Goal: Obtain resource: Download file/media

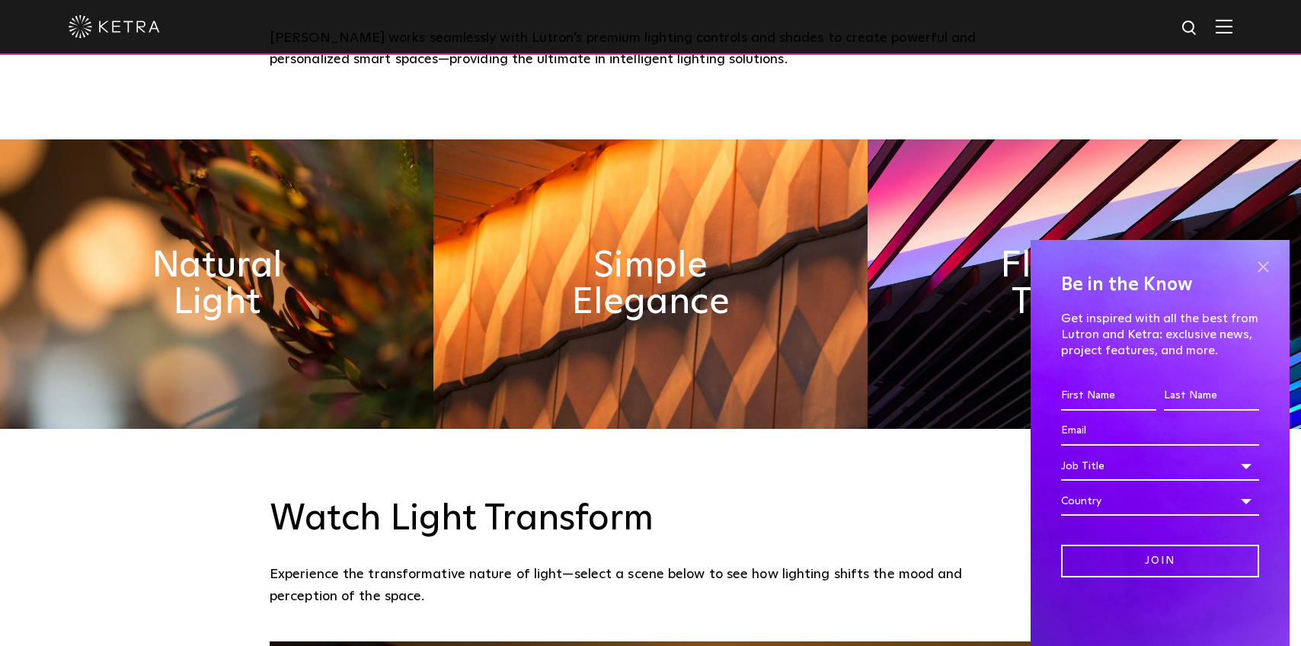
click at [1271, 270] on span at bounding box center [1263, 266] width 23 height 23
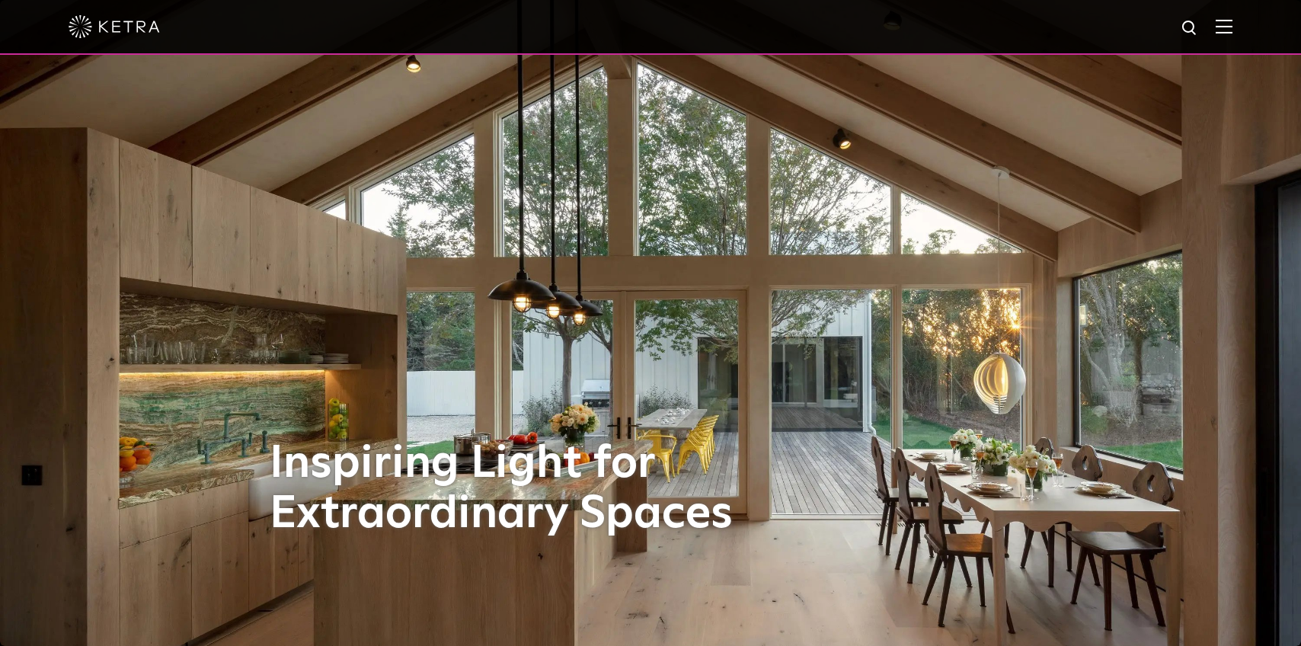
click at [1223, 24] on img at bounding box center [1224, 26] width 17 height 14
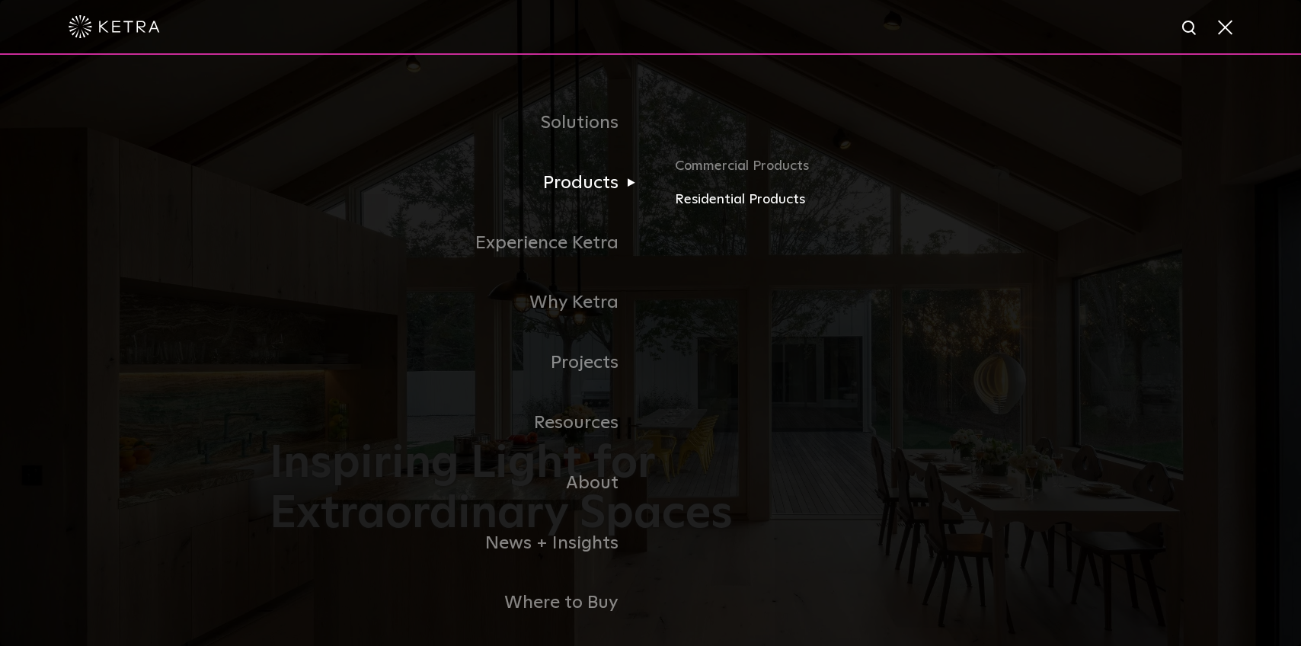
click at [713, 201] on link "Residential Products" at bounding box center [853, 200] width 357 height 22
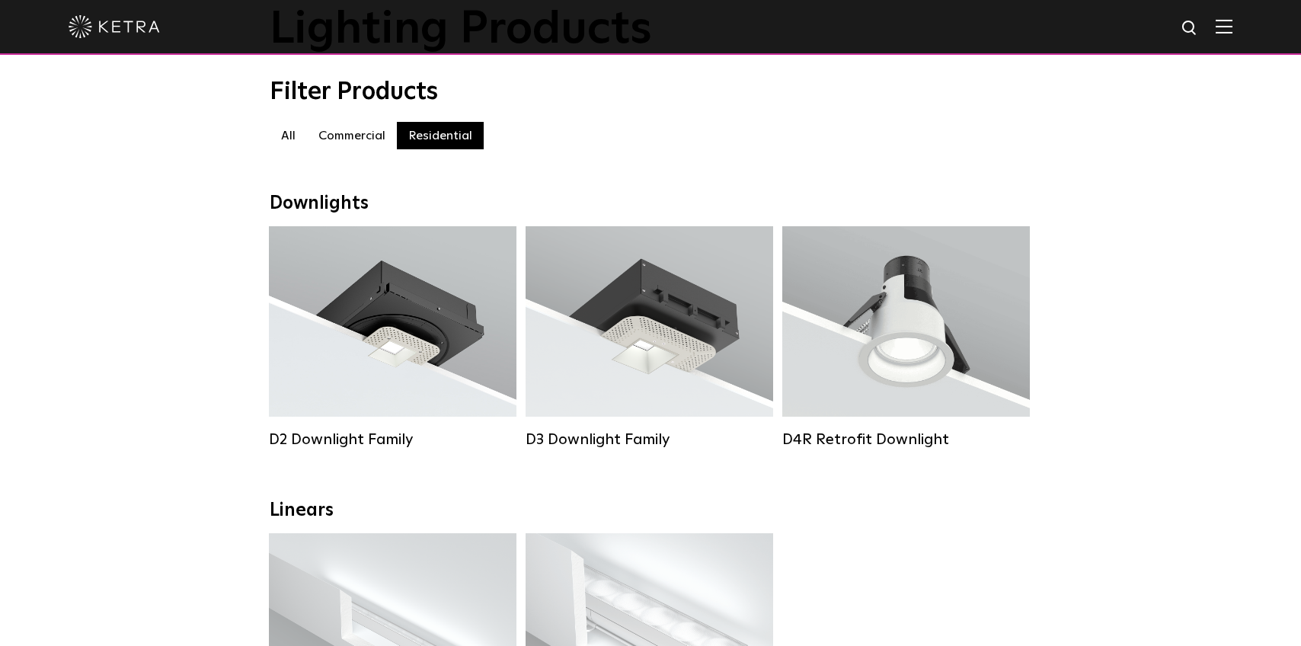
scroll to position [53, 0]
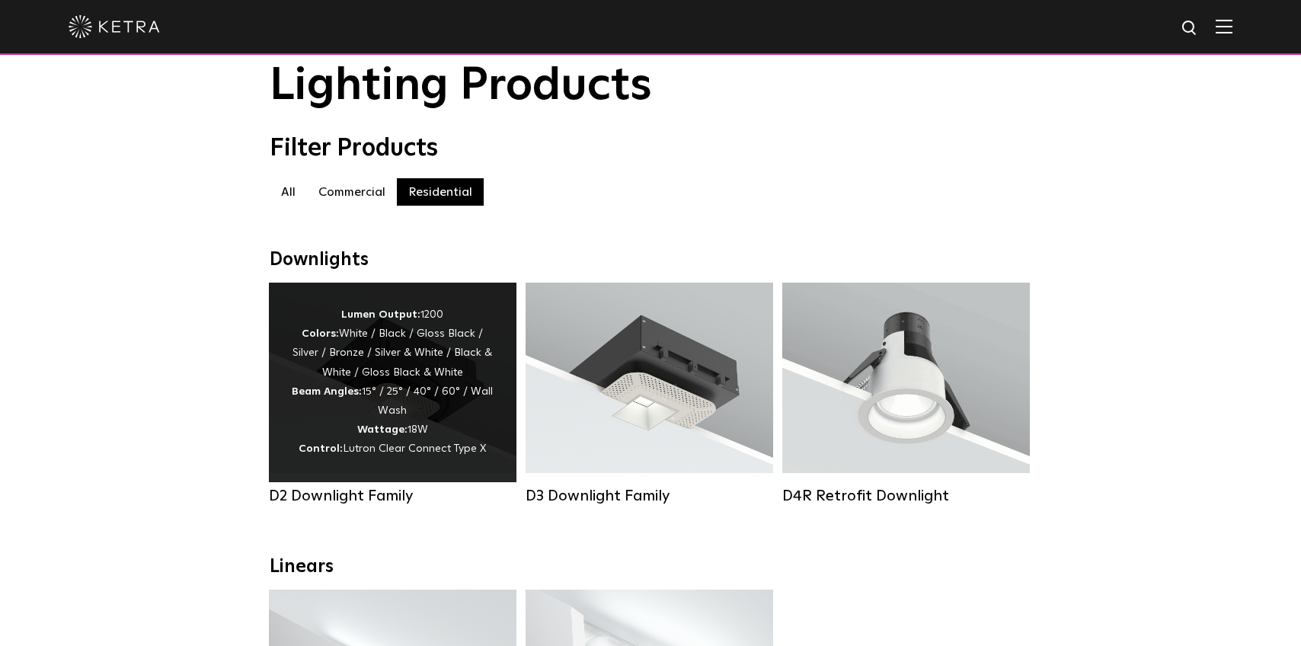
click at [393, 385] on div "Lumen Output: 1200 Colors: White / Black / Gloss Black / Silver / Bronze / Silv…" at bounding box center [393, 383] width 202 height 154
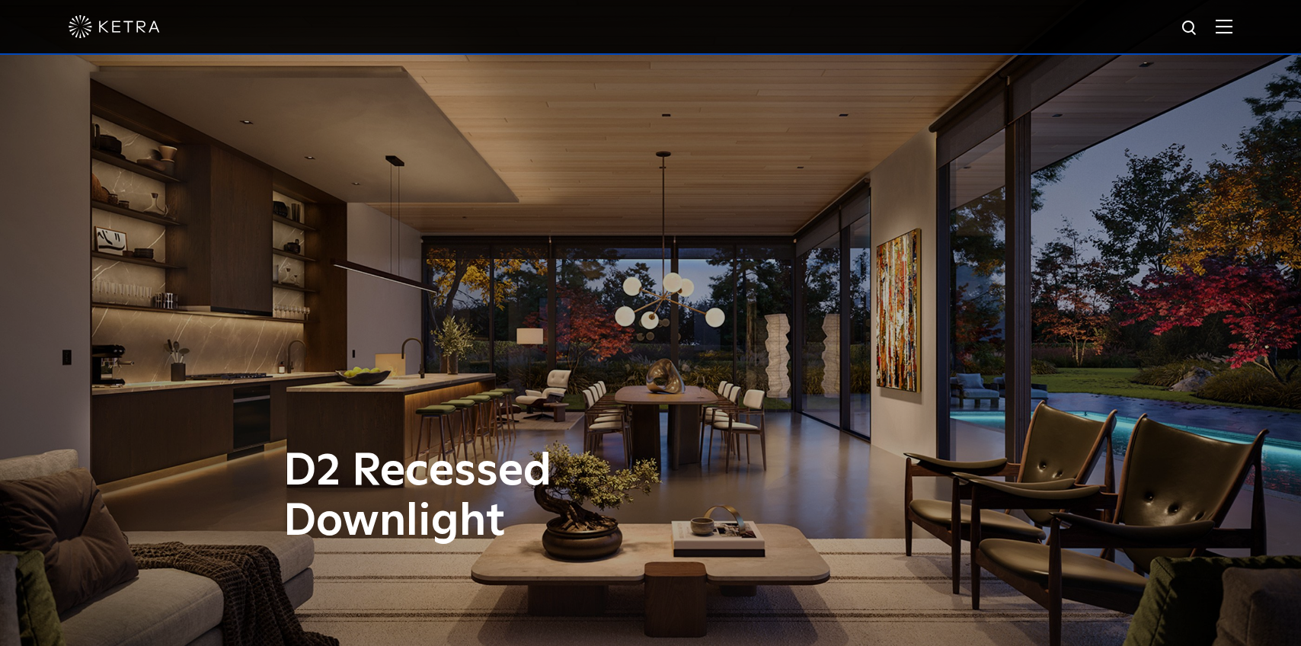
click at [1221, 33] on img at bounding box center [1224, 26] width 17 height 14
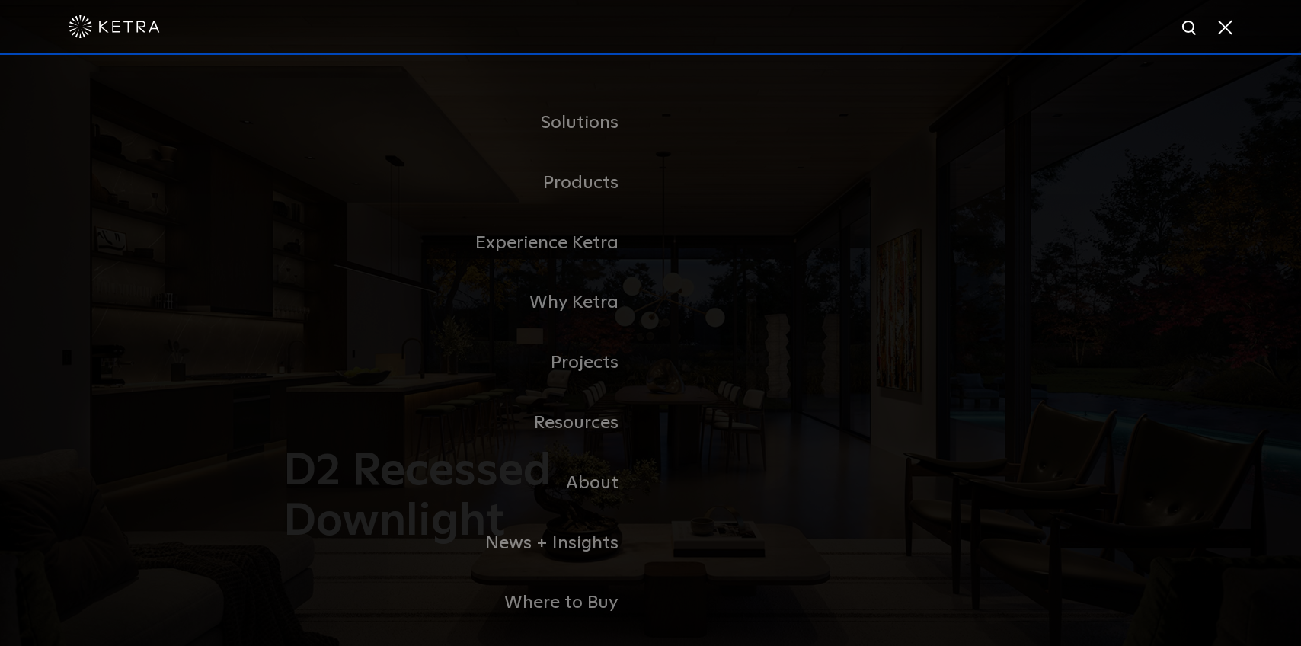
click at [1221, 33] on span at bounding box center [1224, 26] width 17 height 15
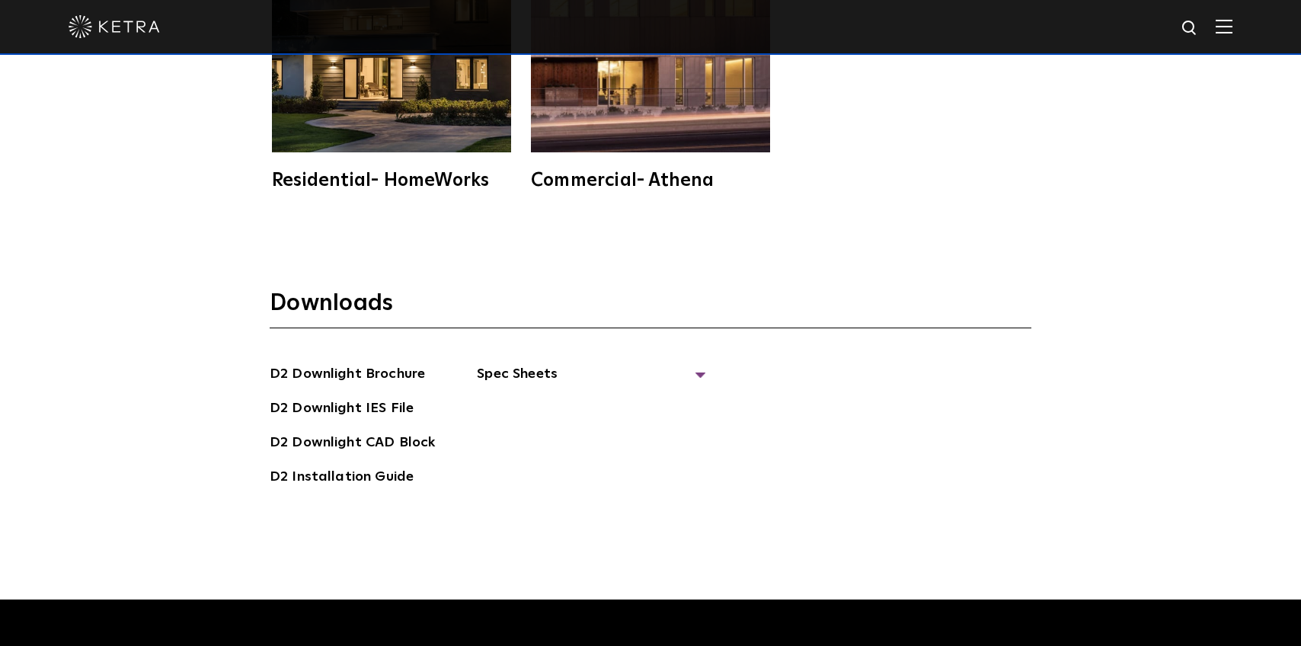
scroll to position [4357, 0]
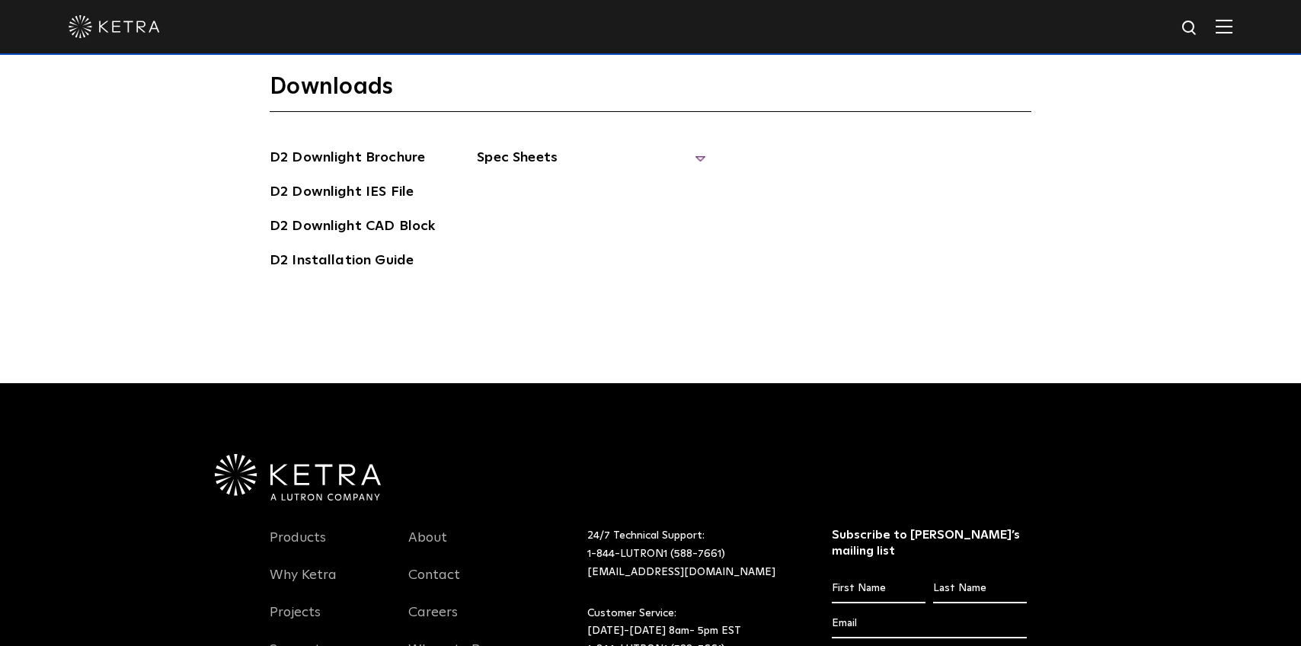
click at [494, 147] on span "Spec Sheets" at bounding box center [591, 164] width 229 height 34
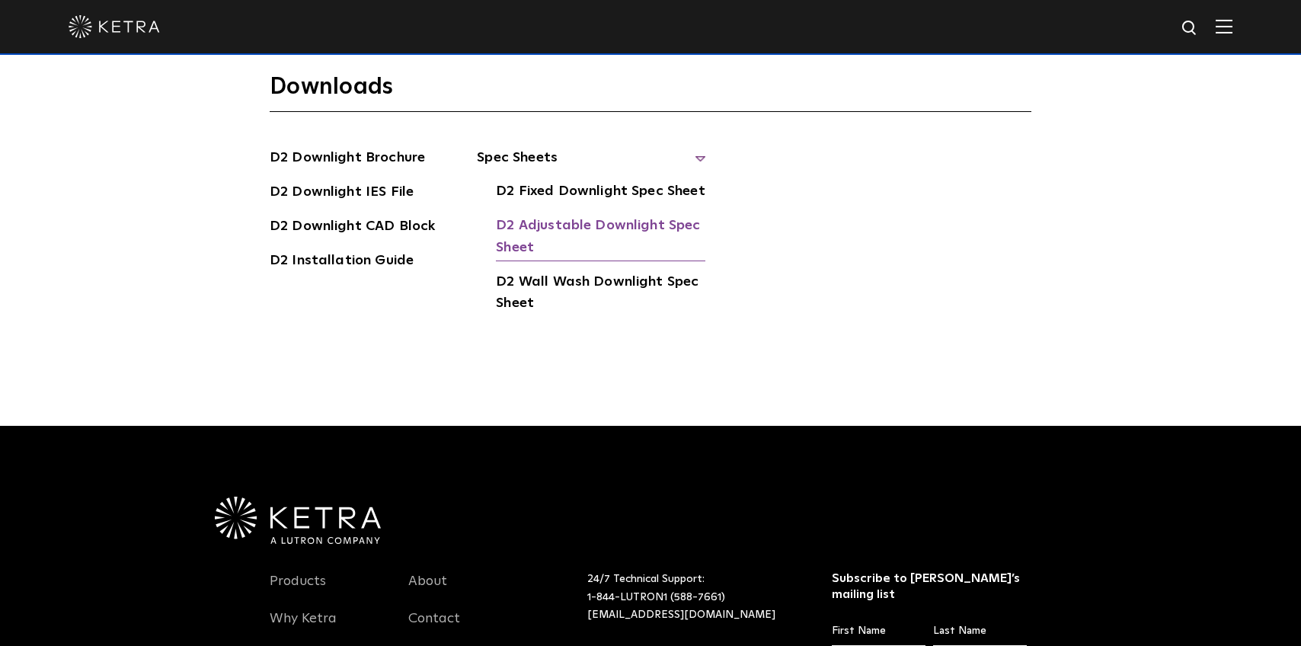
click at [589, 215] on link "D2 Adjustable Downlight Spec Sheet" at bounding box center [601, 238] width 210 height 46
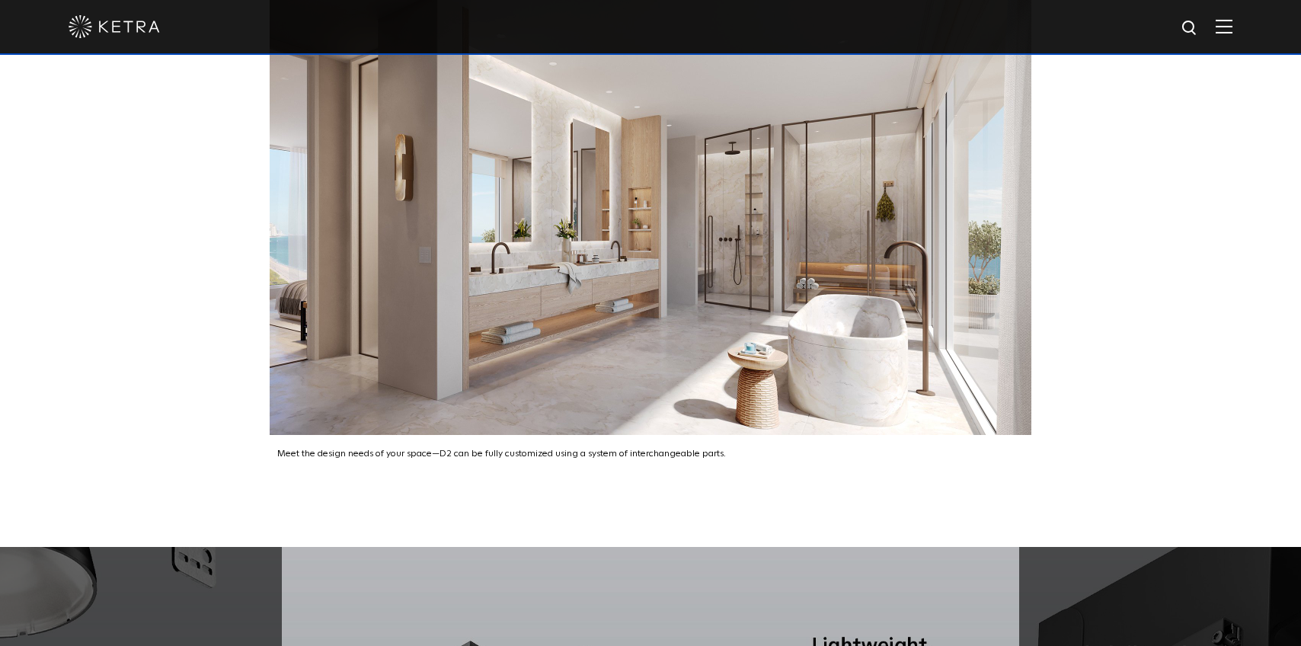
scroll to position [2170, 0]
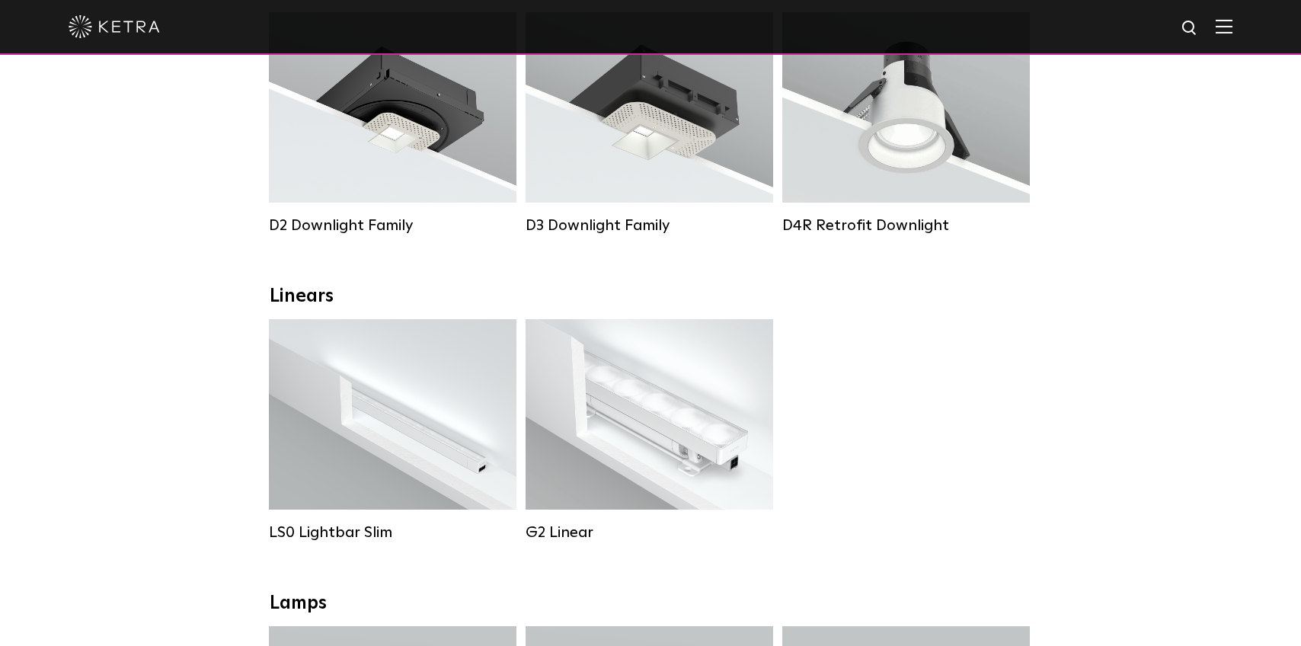
scroll to position [350, 0]
